Goal: Information Seeking & Learning: Learn about a topic

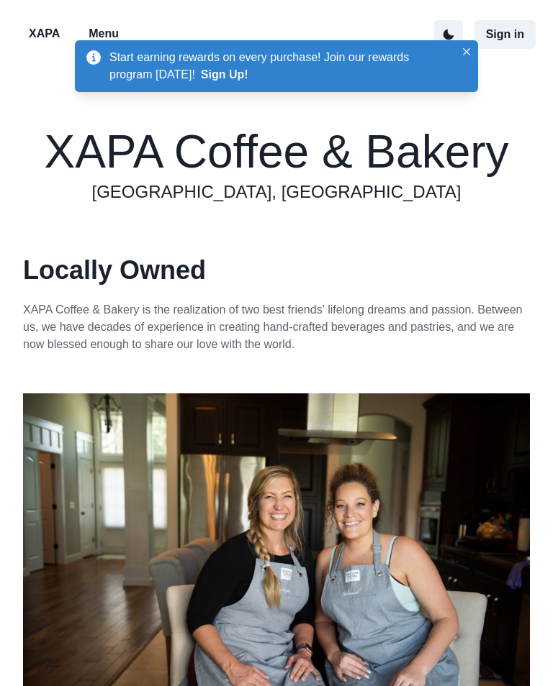
click at [463, 54] on icon "Close" at bounding box center [466, 51] width 7 height 7
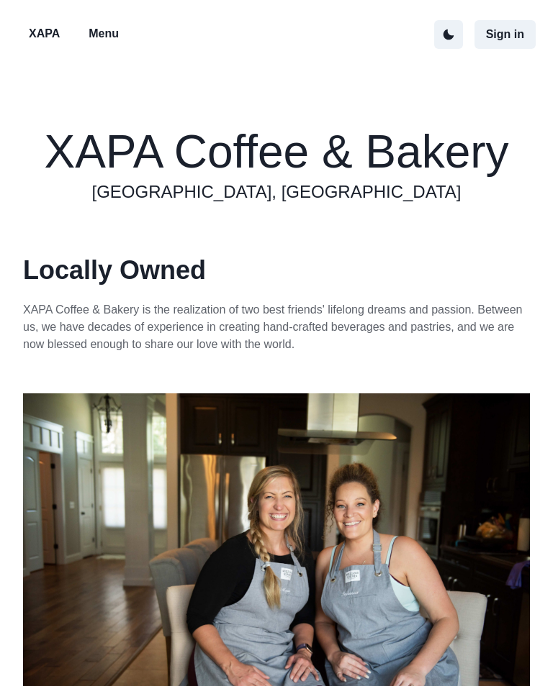
click at [107, 24] on button "Menu" at bounding box center [103, 34] width 53 height 30
click at [97, 30] on p "Menu" at bounding box center [103, 33] width 30 height 17
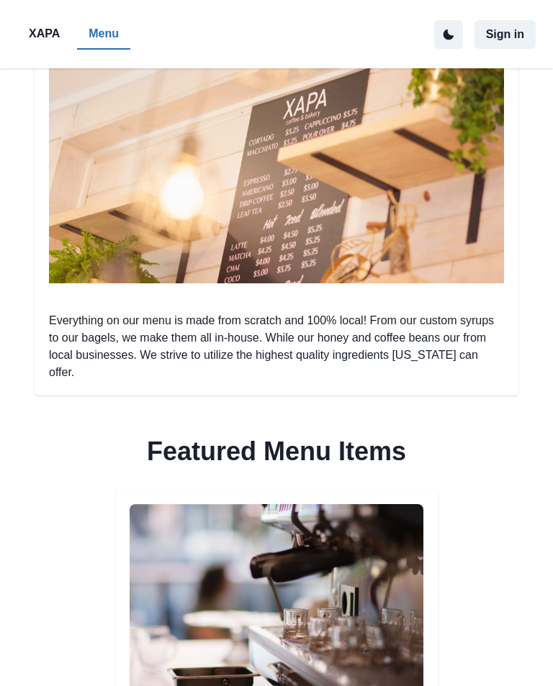
scroll to position [381, 0]
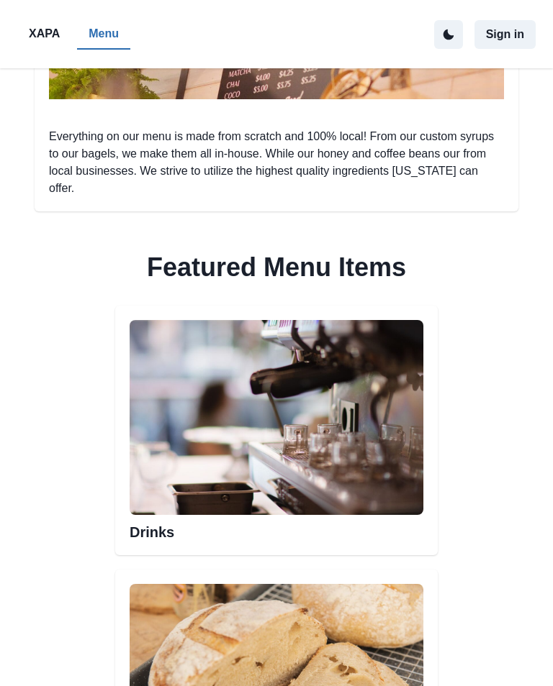
click at [161, 516] on h2 "Drinks" at bounding box center [276, 529] width 294 height 26
click at [342, 439] on img at bounding box center [276, 419] width 294 height 196
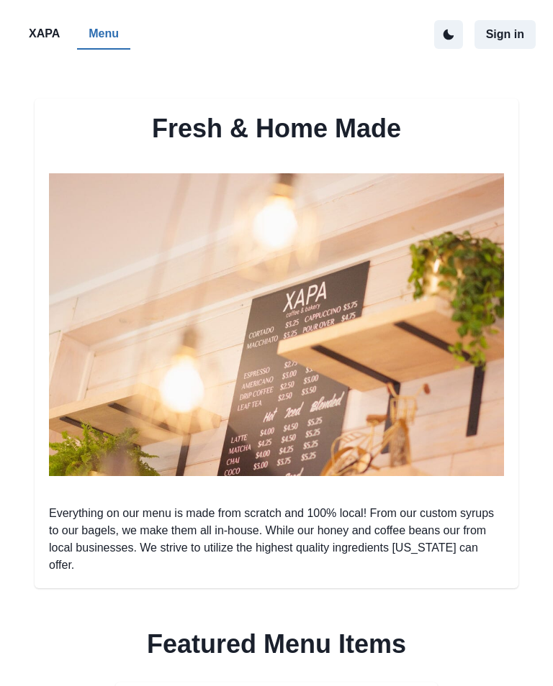
scroll to position [0, 0]
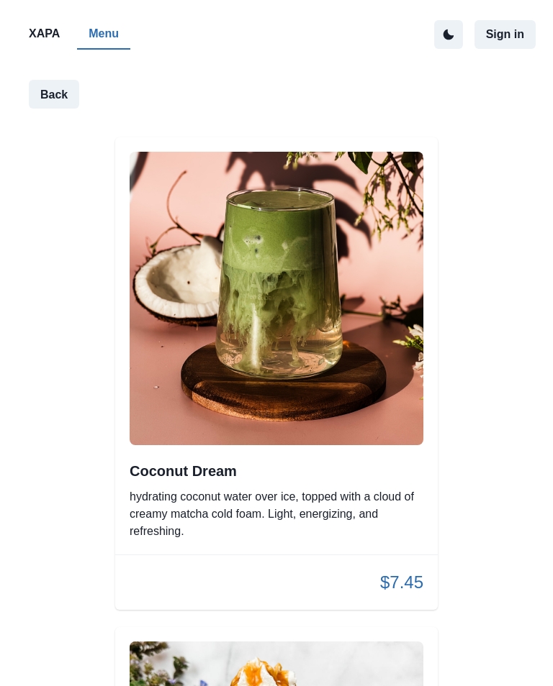
click at [46, 96] on button "Back" at bounding box center [54, 94] width 50 height 29
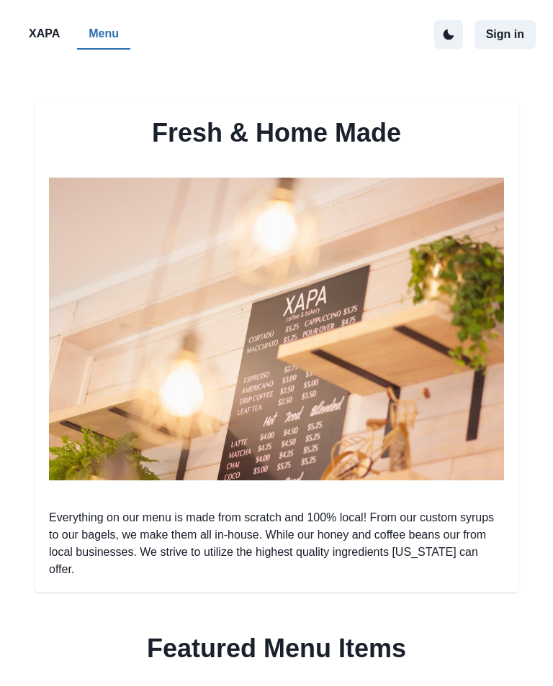
click at [42, 34] on p "XAPA" at bounding box center [44, 33] width 31 height 17
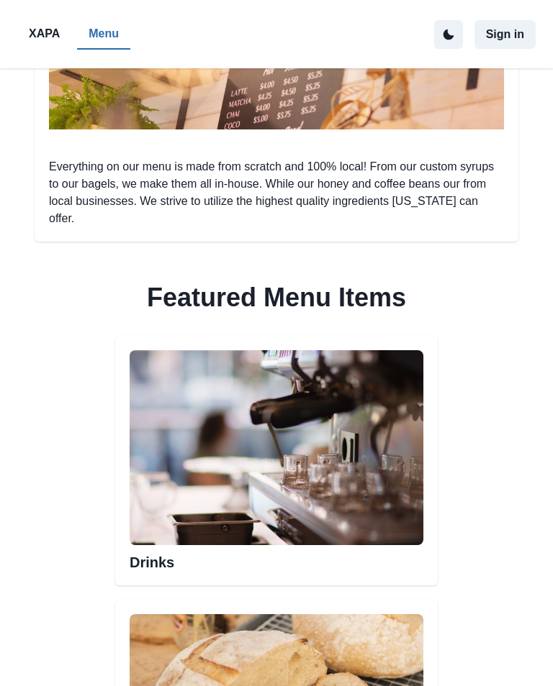
scroll to position [350, 0]
